Goal: Navigation & Orientation: Understand site structure

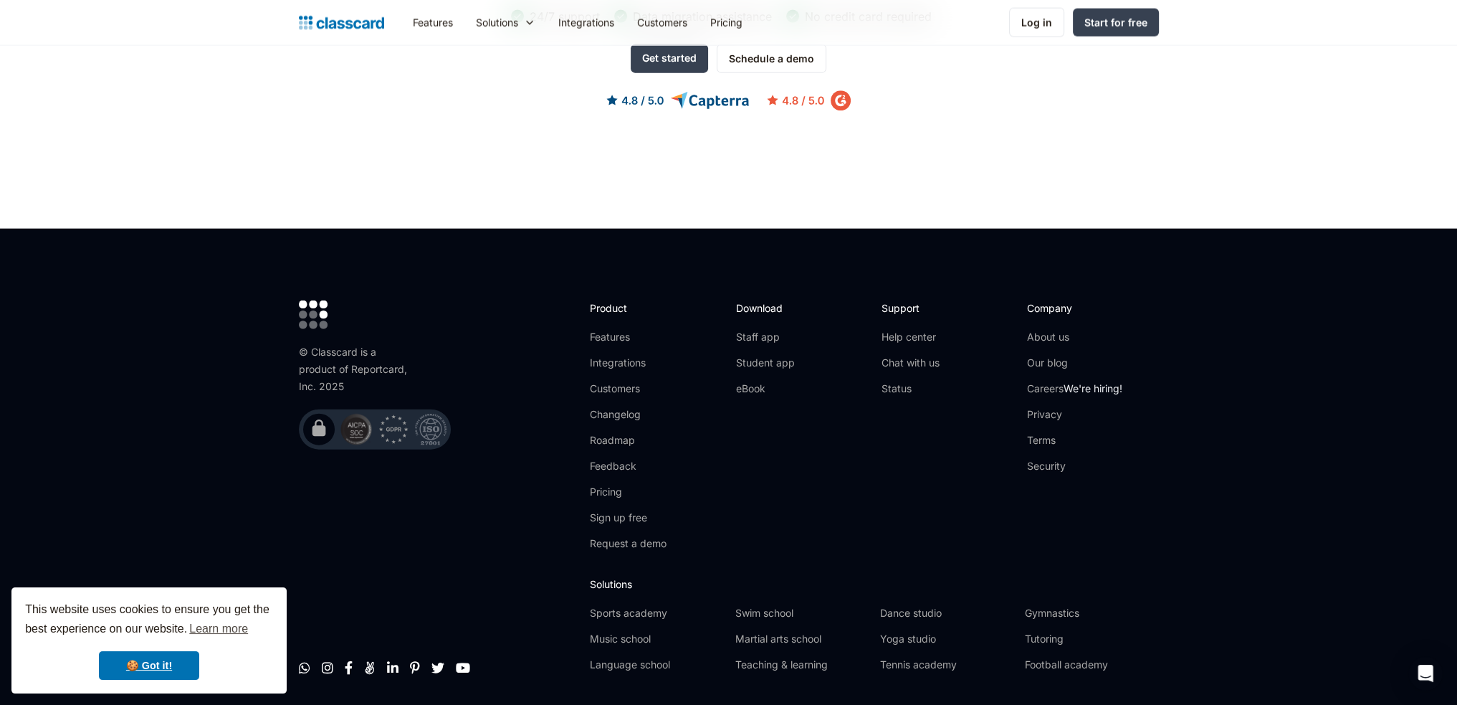
scroll to position [4501, 0]
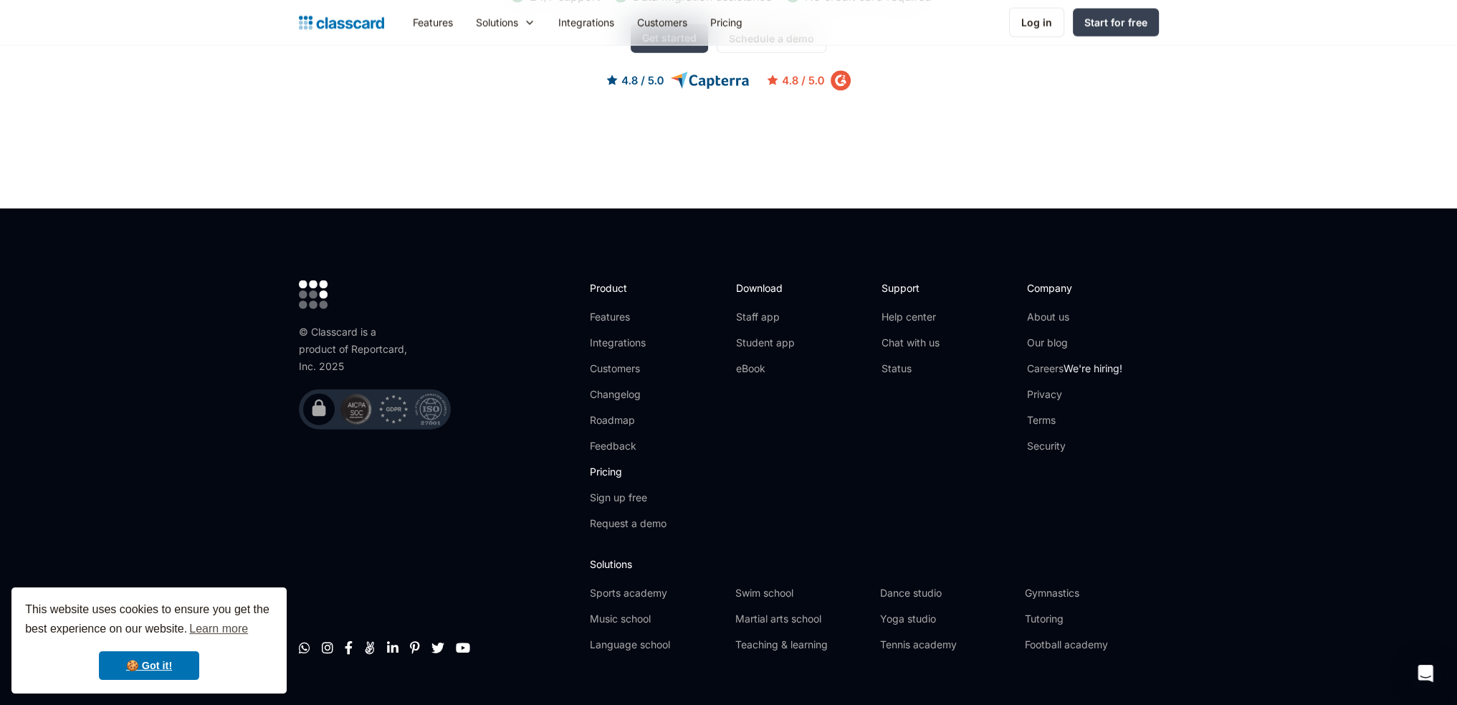
click at [596, 464] on link "Pricing" at bounding box center [628, 471] width 77 height 14
click at [761, 361] on link "eBook" at bounding box center [764, 368] width 59 height 14
click at [1055, 310] on link "About us" at bounding box center [1074, 317] width 95 height 14
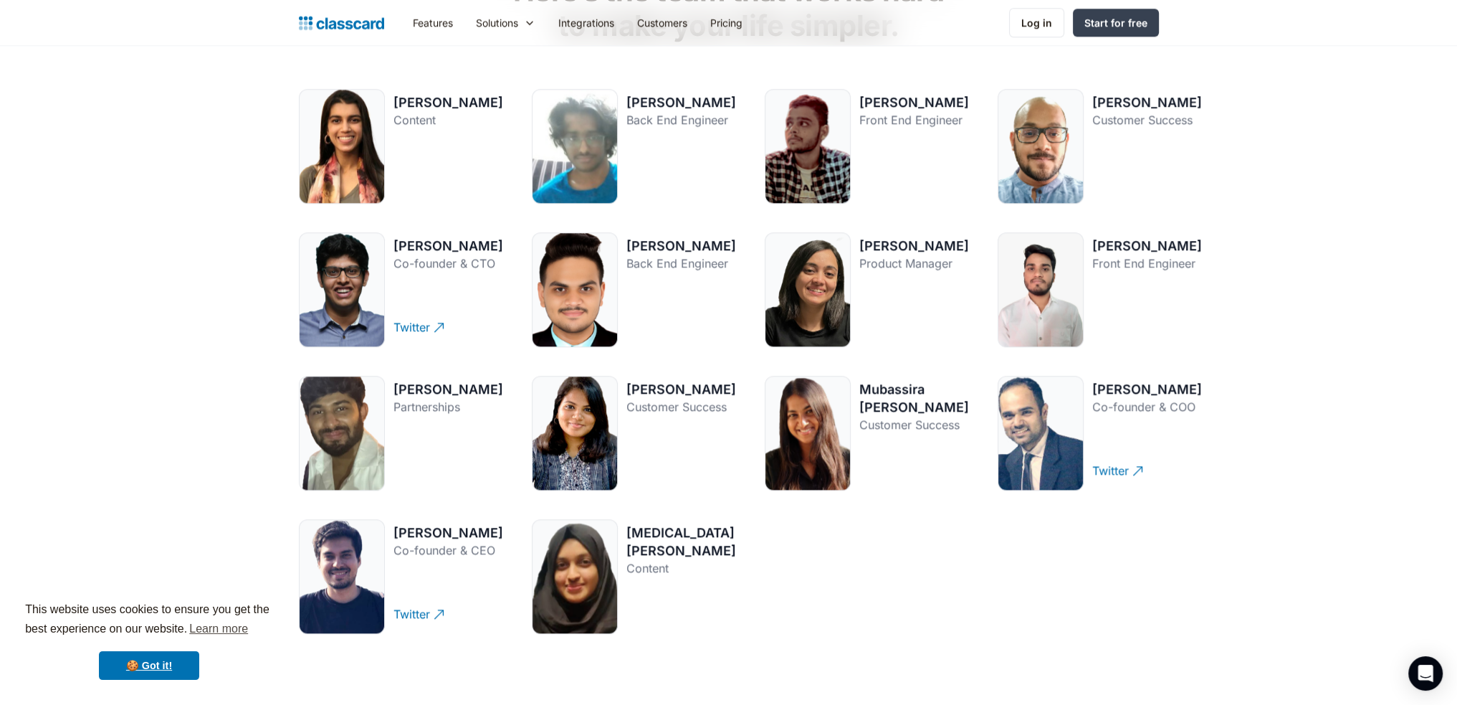
scroll to position [2007, 0]
